Goal: Task Accomplishment & Management: Manage account settings

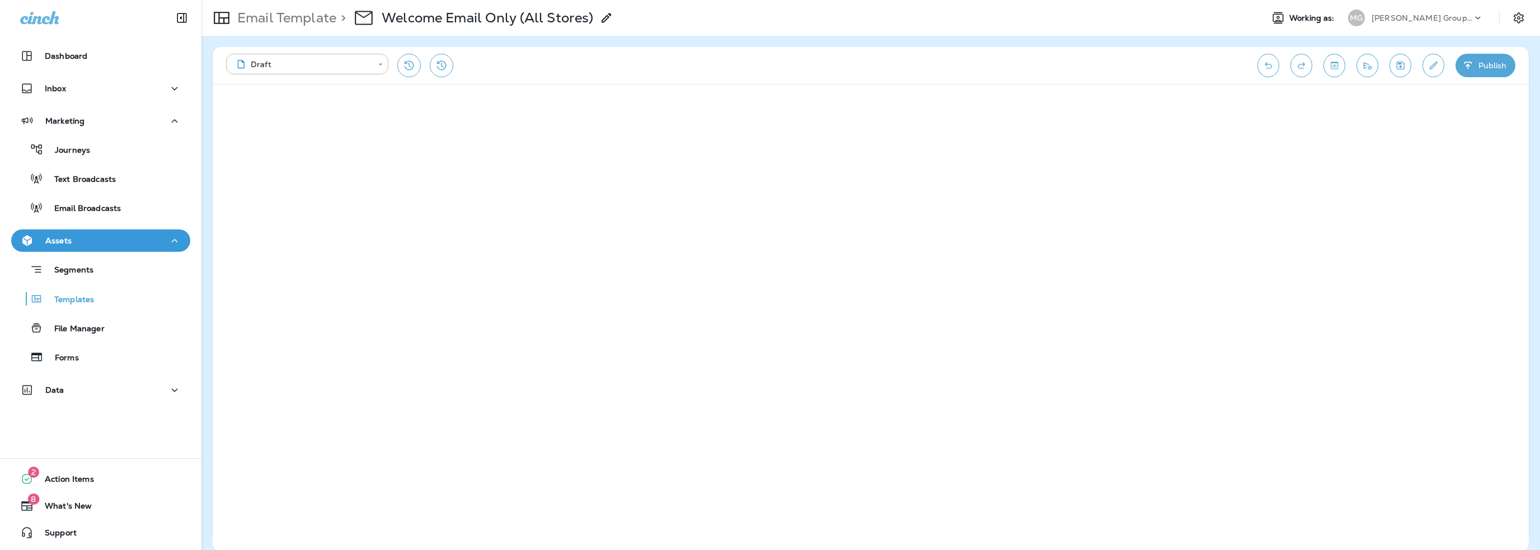
click at [1475, 65] on button "Publish" at bounding box center [1486, 66] width 60 height 24
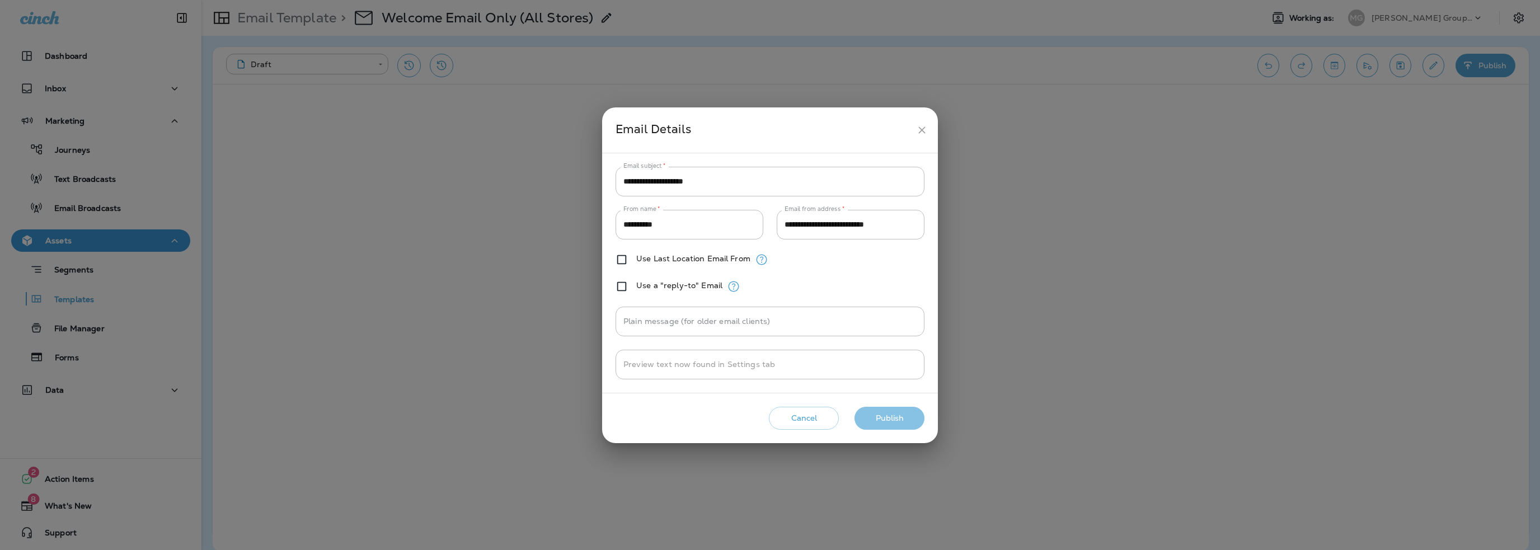
click at [896, 418] on button "Publish" at bounding box center [890, 418] width 70 height 23
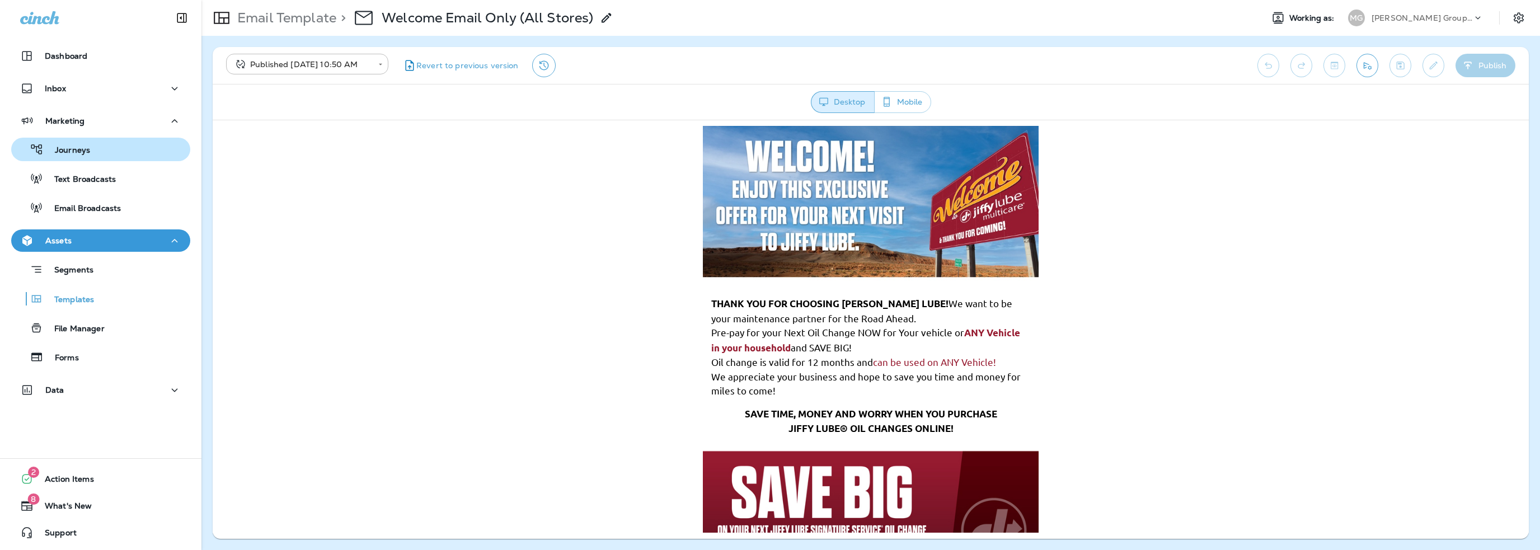
click at [68, 147] on p "Journeys" at bounding box center [67, 151] width 46 height 11
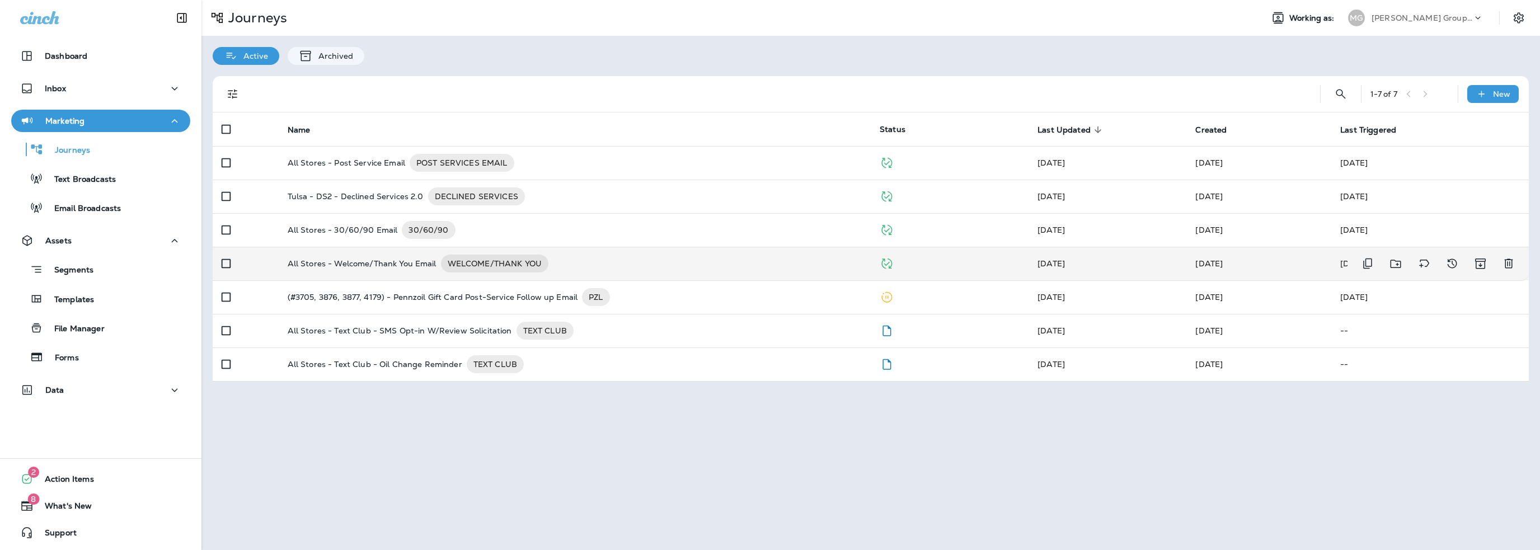
click at [358, 264] on p "All Stores - Welcome/Thank You Email" at bounding box center [362, 264] width 149 height 18
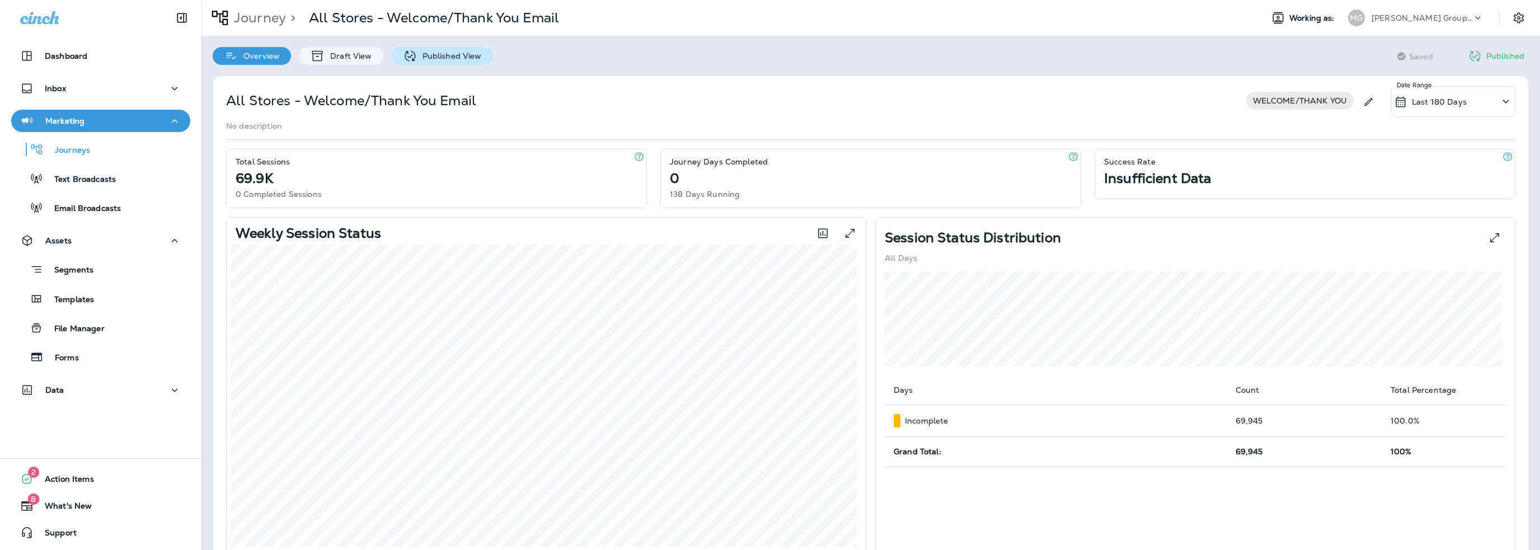
click at [446, 51] on p "Published View" at bounding box center [449, 55] width 65 height 9
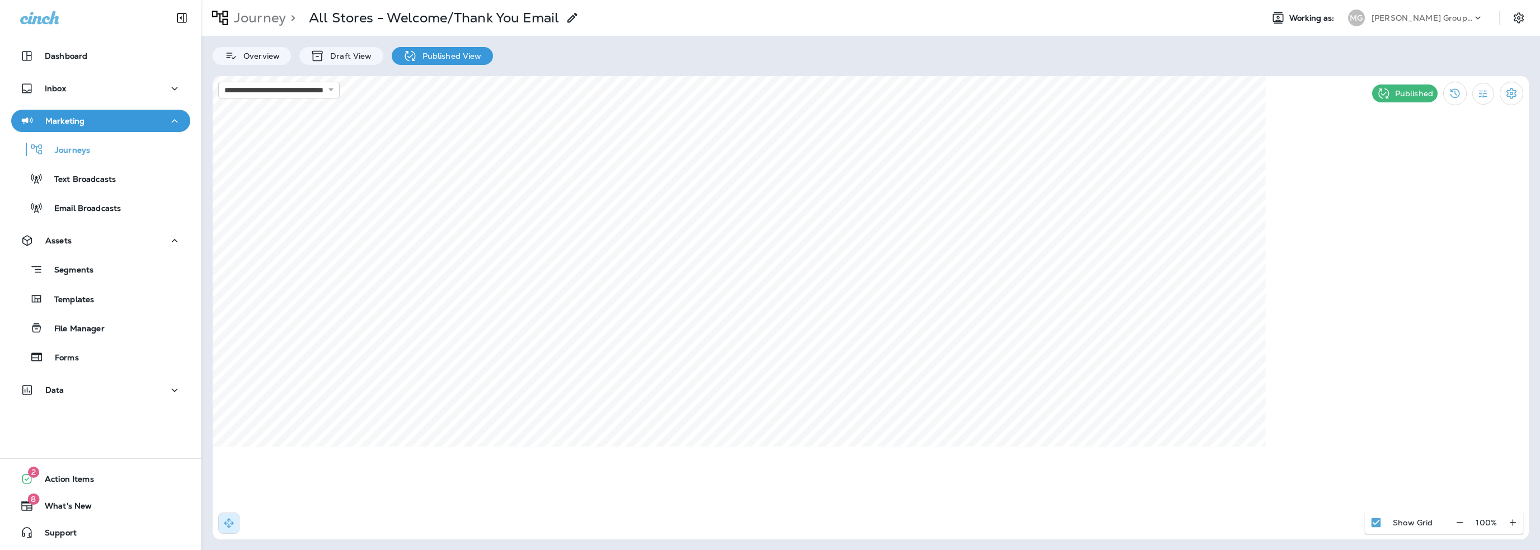
select select "*"
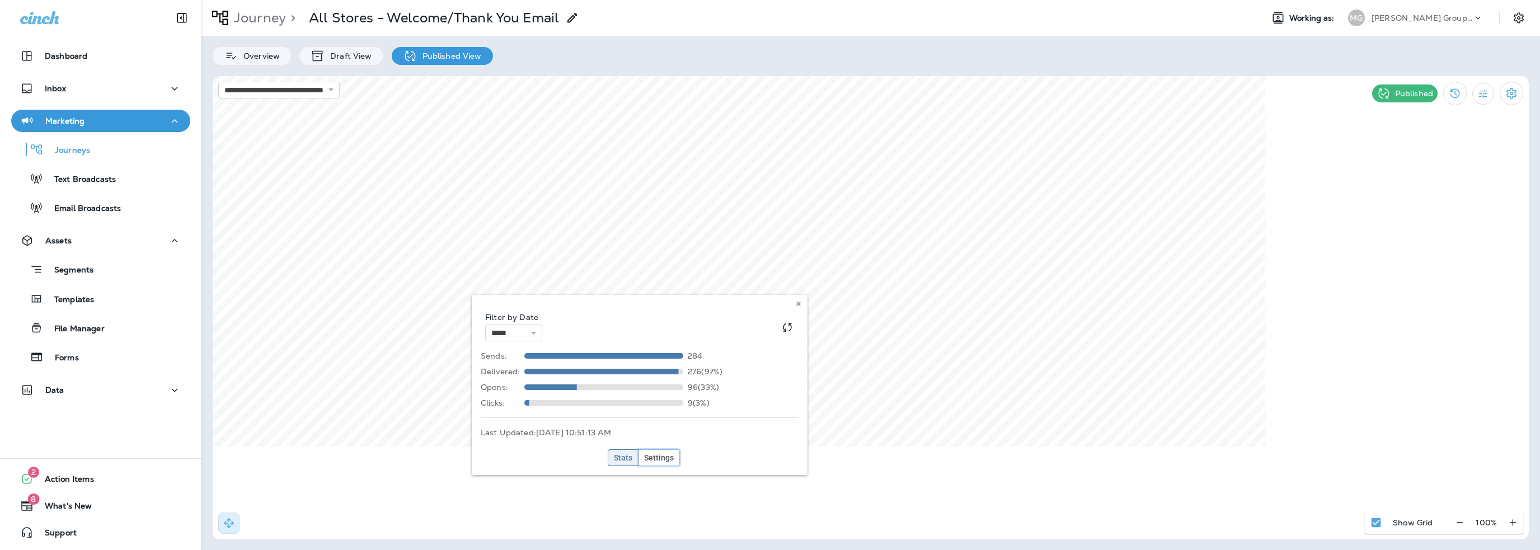
click at [652, 463] on button "Settings" at bounding box center [659, 457] width 42 height 17
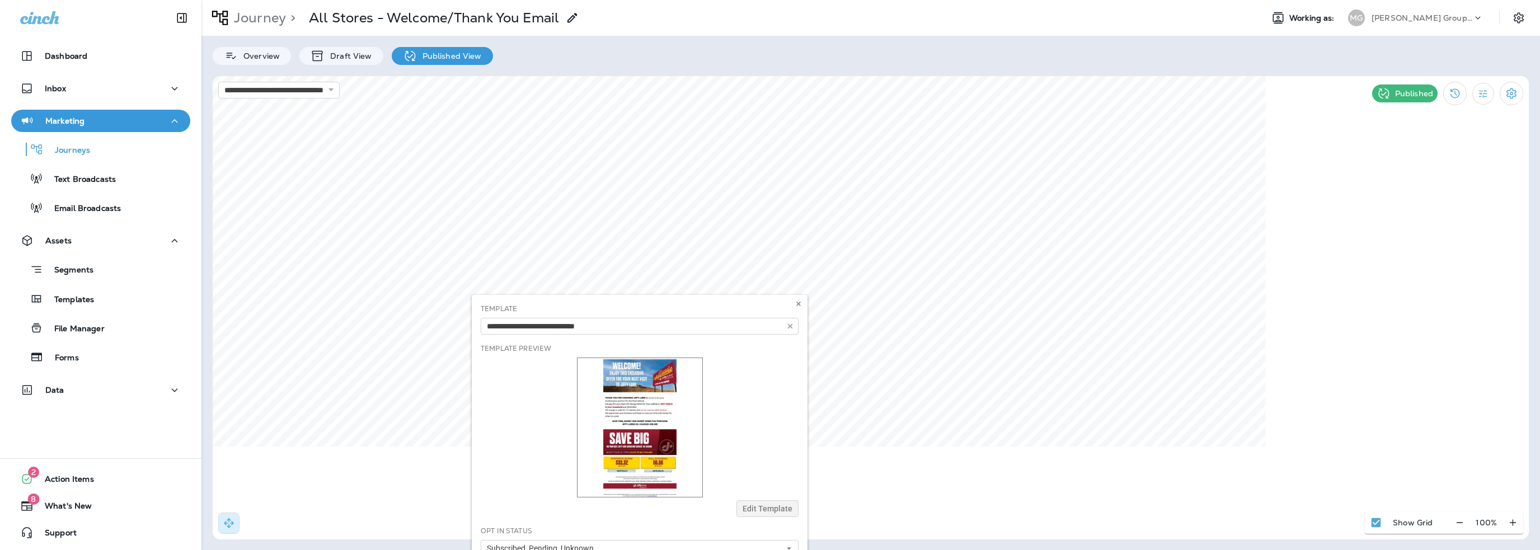
click at [768, 505] on div "Template 30/60/90 Email (All Stores) Declined Services - 2.0 (Tulsa) Email Blas…" at bounding box center [640, 469] width 336 height 348
click at [768, 510] on div "Template 30/60/90 Email (All Stores) Declined Services - 2.0 (Tulsa) Email Blas…" at bounding box center [640, 469] width 336 height 348
click at [797, 306] on use at bounding box center [798, 304] width 4 height 4
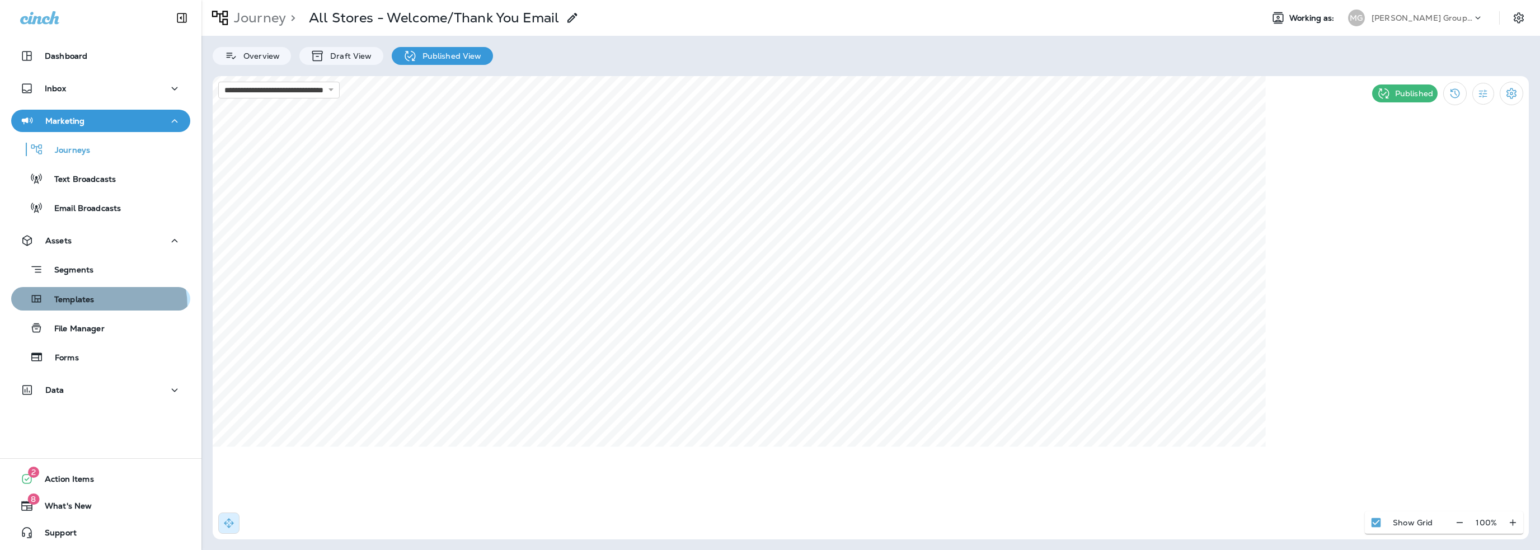
click at [71, 308] on button "Templates" at bounding box center [100, 299] width 179 height 24
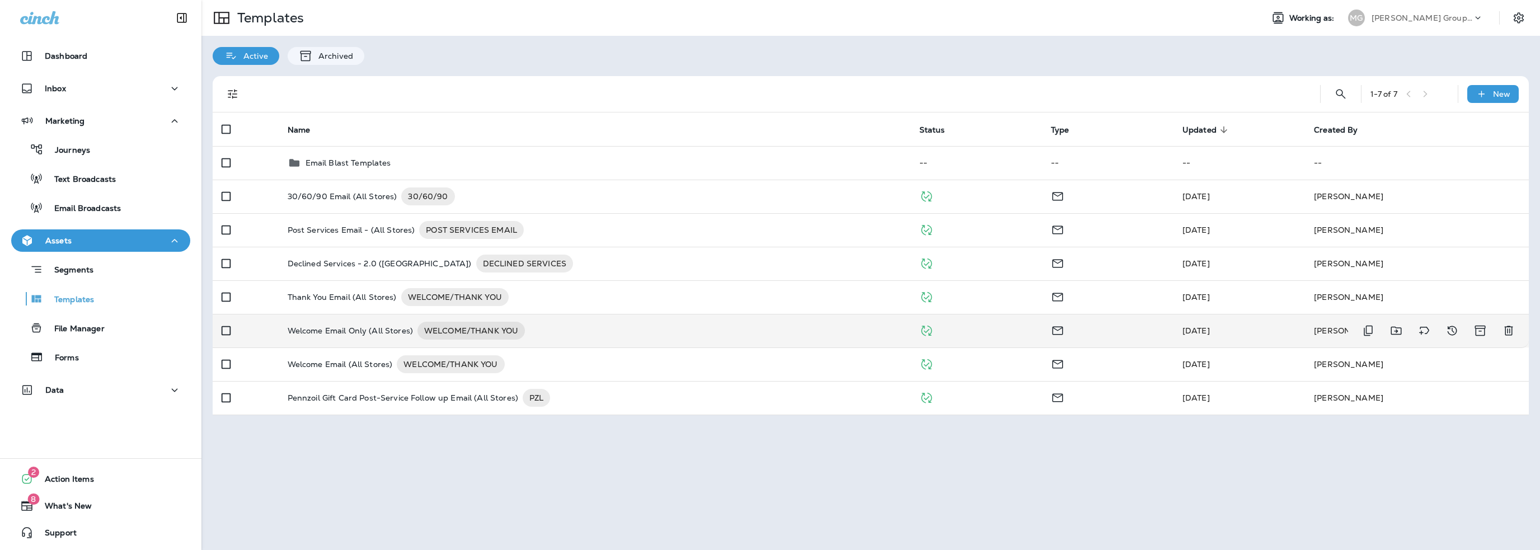
click at [345, 331] on p "Welcome Email Only (All Stores)" at bounding box center [350, 331] width 125 height 18
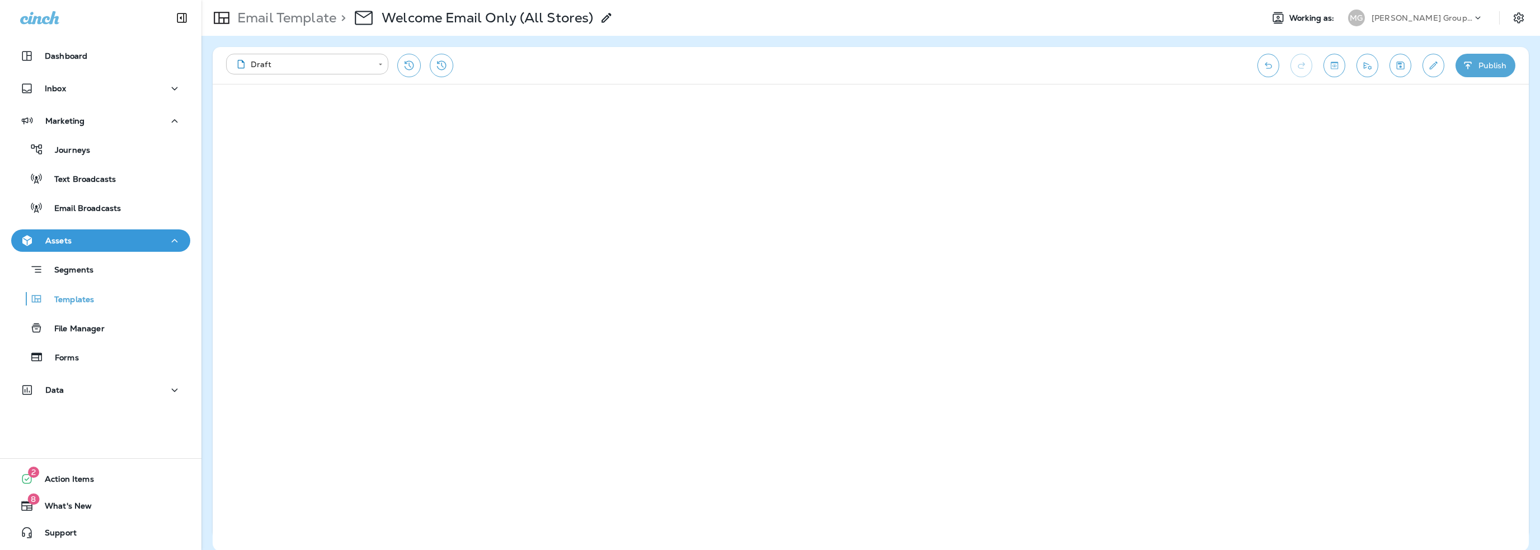
click at [277, 0] on body "**********" at bounding box center [770, 0] width 1540 height 0
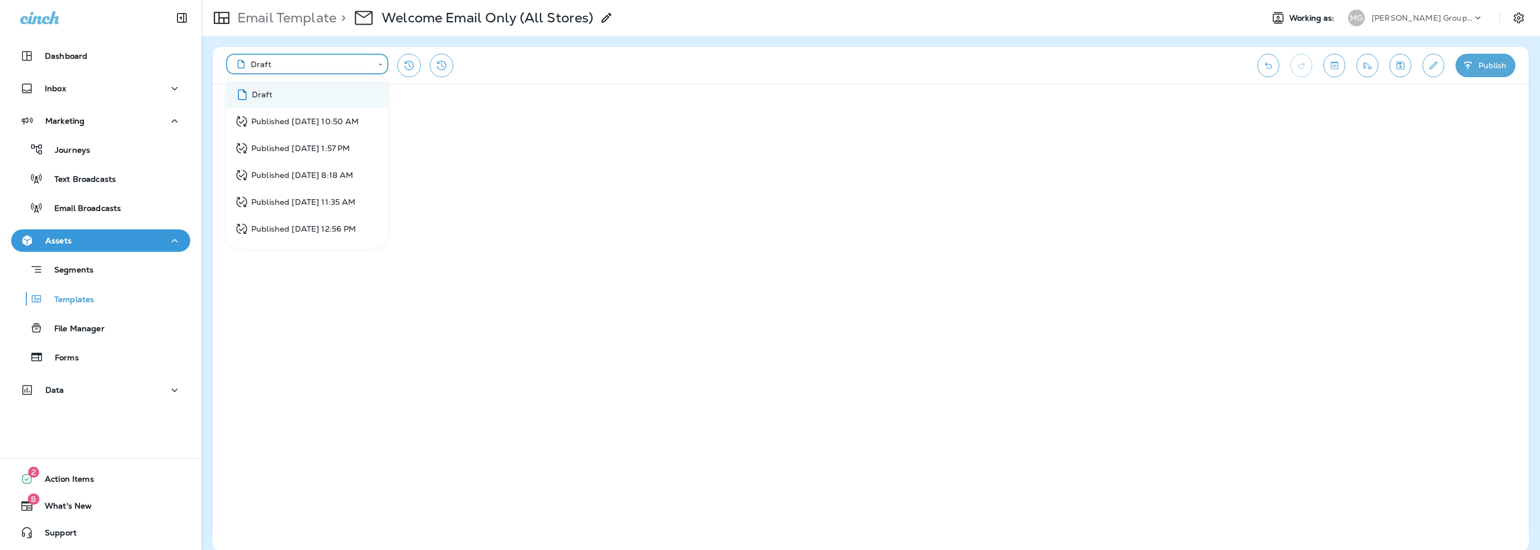
click at [731, 410] on div at bounding box center [770, 275] width 1540 height 550
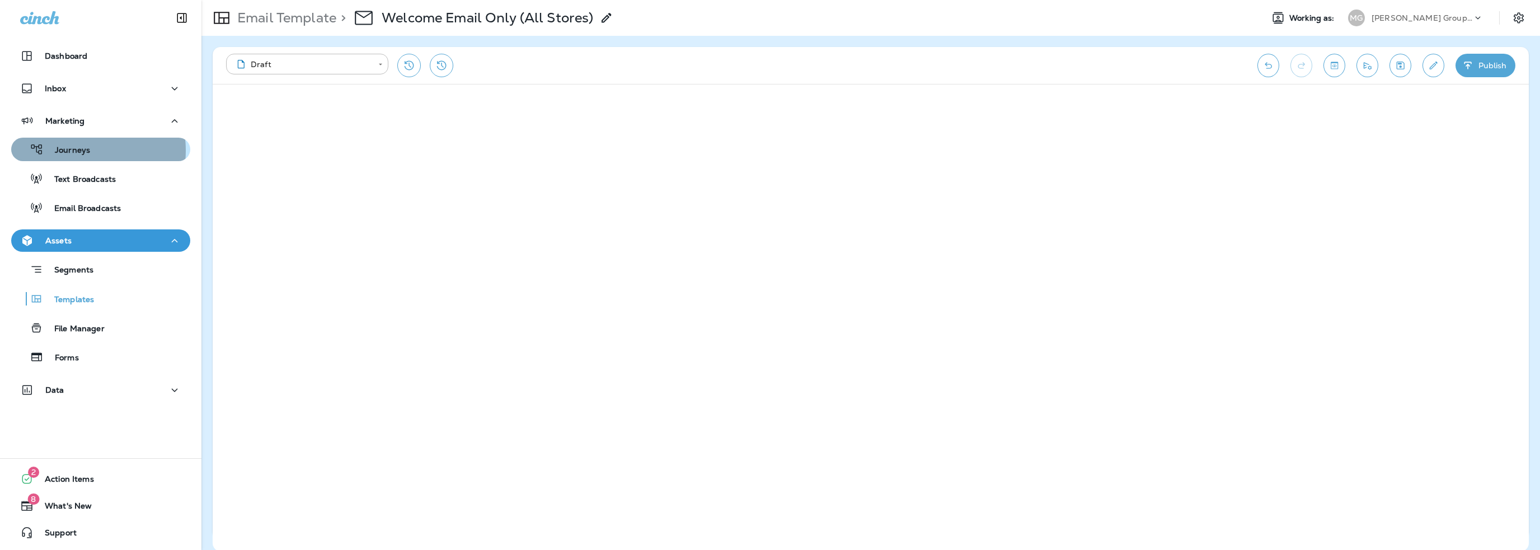
click at [74, 151] on p "Journeys" at bounding box center [67, 151] width 46 height 11
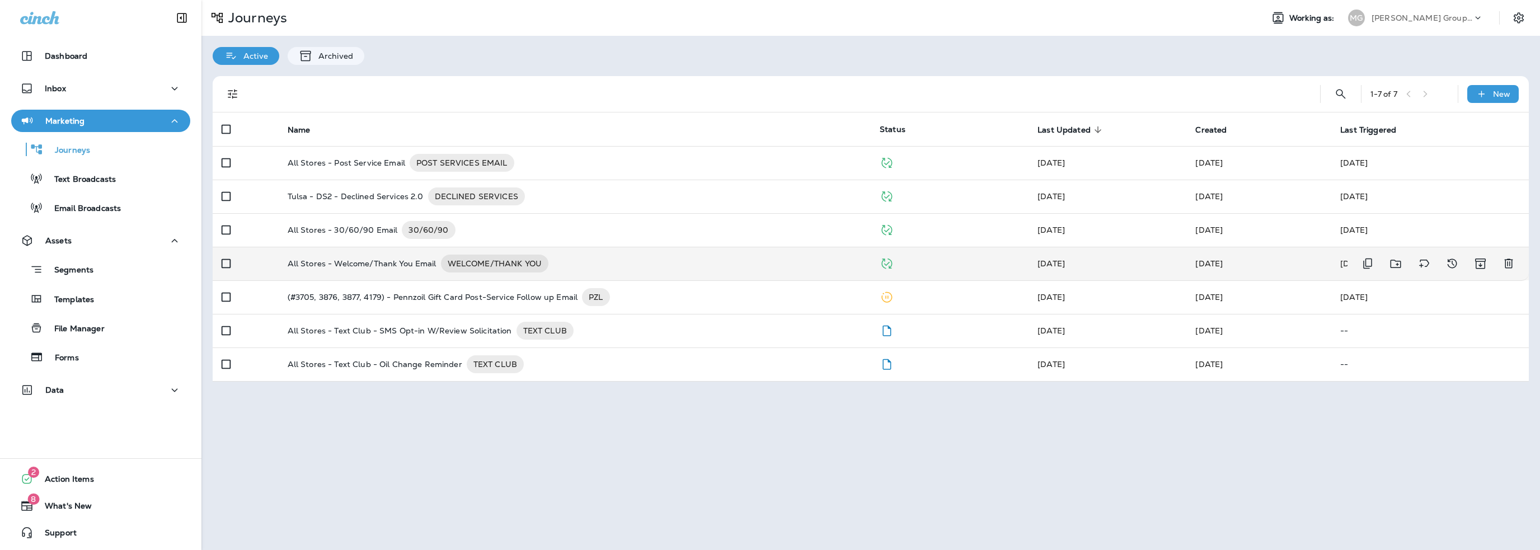
click at [374, 261] on p "All Stores - Welcome/Thank You Email" at bounding box center [362, 264] width 149 height 18
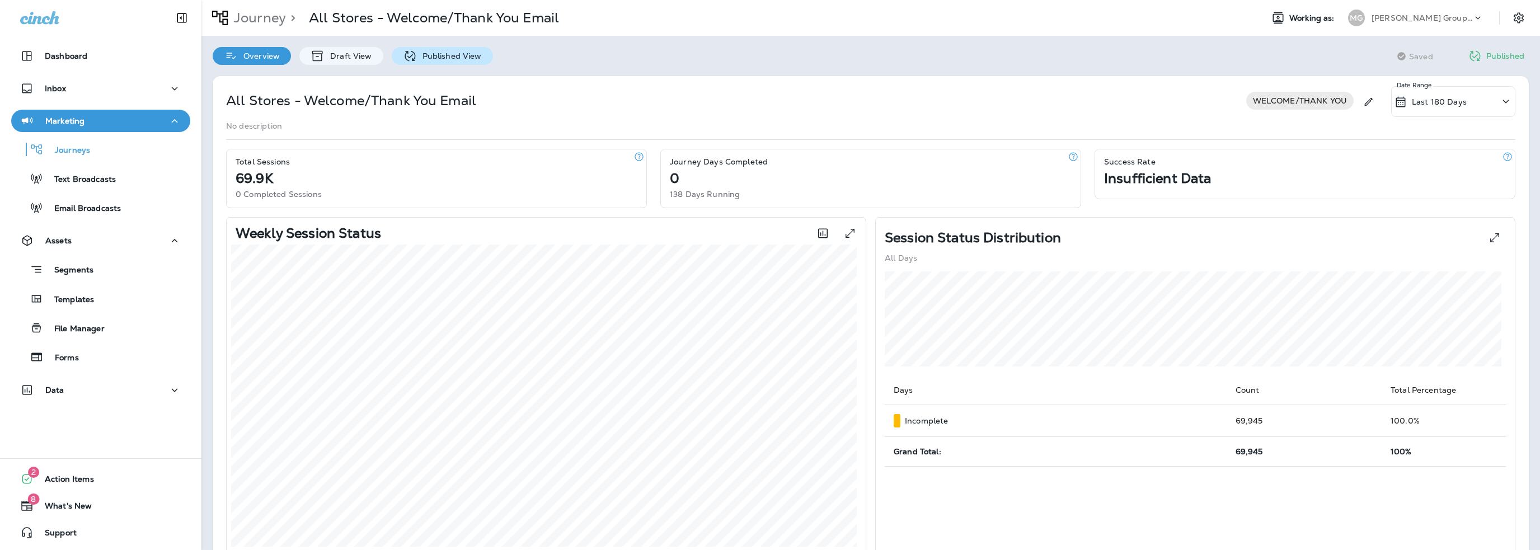
click at [446, 59] on p "Published View" at bounding box center [449, 55] width 65 height 9
